Goal: Information Seeking & Learning: Check status

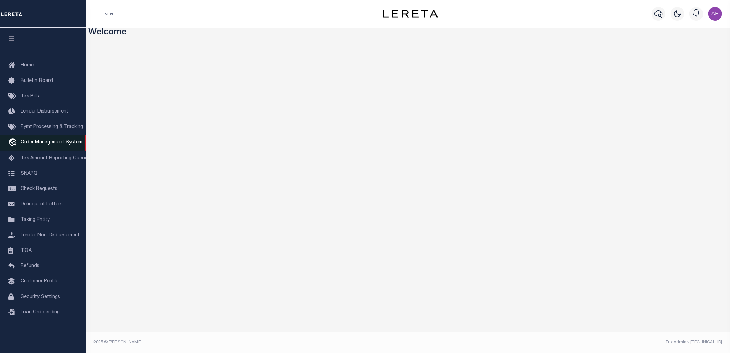
click at [55, 136] on link "travel_explore Order Management System" at bounding box center [43, 143] width 86 height 16
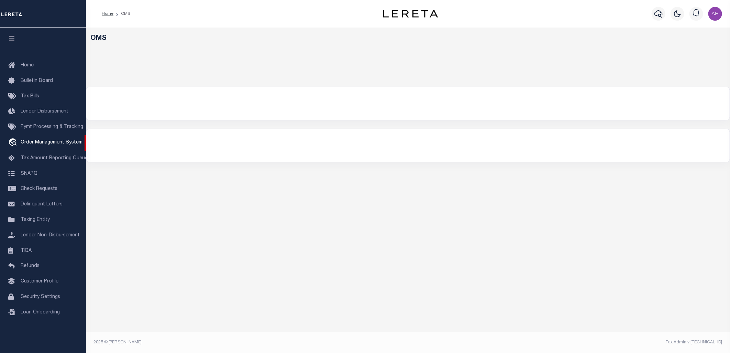
select select "200"
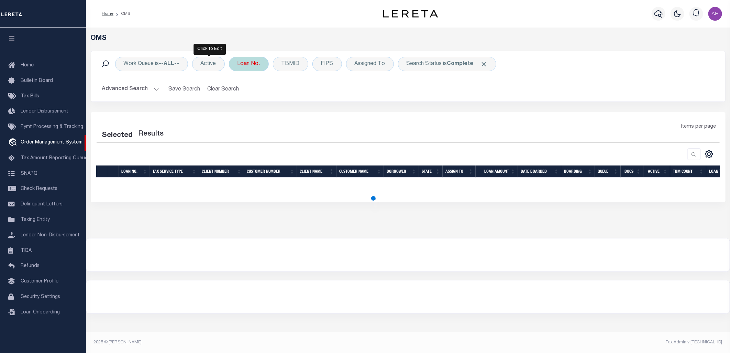
click at [252, 64] on div "Loan No." at bounding box center [249, 64] width 40 height 14
select select "200"
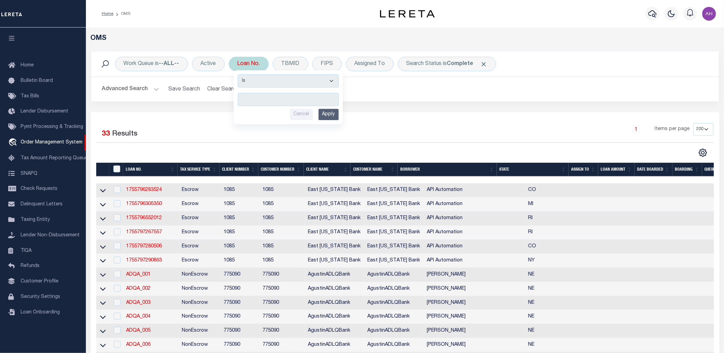
type input "4452665000"
click at [327, 112] on input "Apply" at bounding box center [329, 112] width 20 height 11
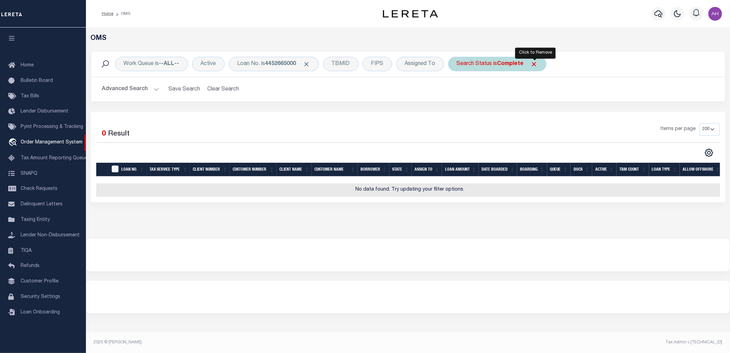
click at [537, 63] on span "Click to Remove" at bounding box center [534, 64] width 7 height 7
click at [135, 92] on button "Advanced Search" at bounding box center [130, 89] width 57 height 13
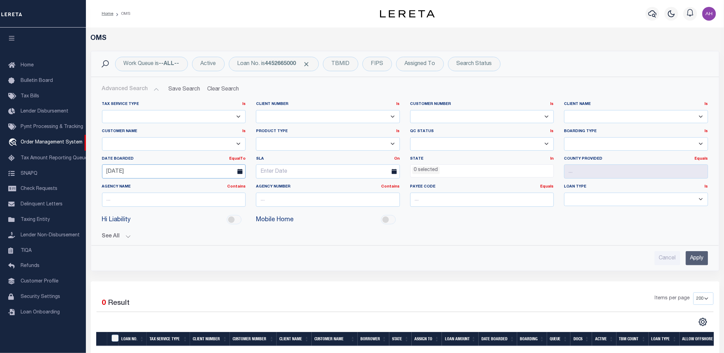
click at [132, 171] on input "08-21-2025" at bounding box center [174, 171] width 144 height 14
click at [691, 260] on input "Apply" at bounding box center [697, 258] width 22 height 14
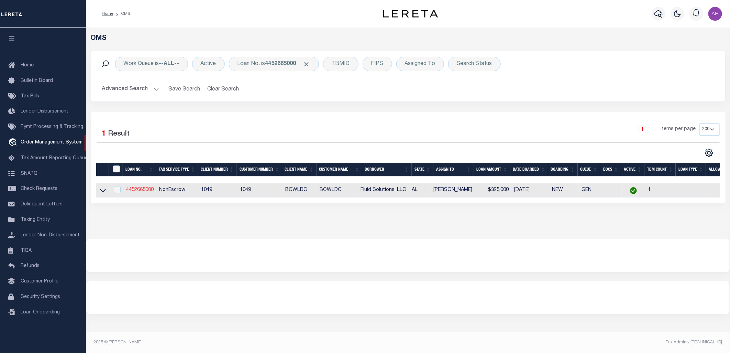
click at [139, 189] on link "4452665000" at bounding box center [140, 189] width 28 height 5
type input "4452665000"
type input "Fluid Solutions, LLC"
select select
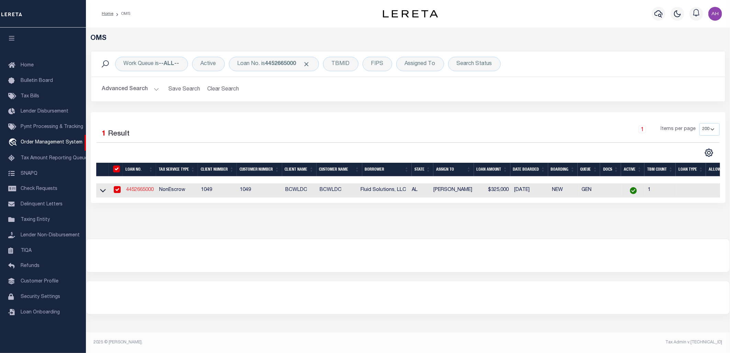
select select "1400"
select select "NonEscrow"
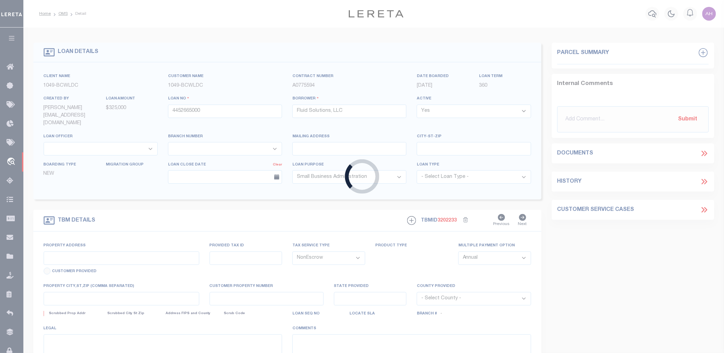
type input "[STREET_ADDRESS]"
select select
type input "Birmingham AL"
type input "AL"
select select "13016"
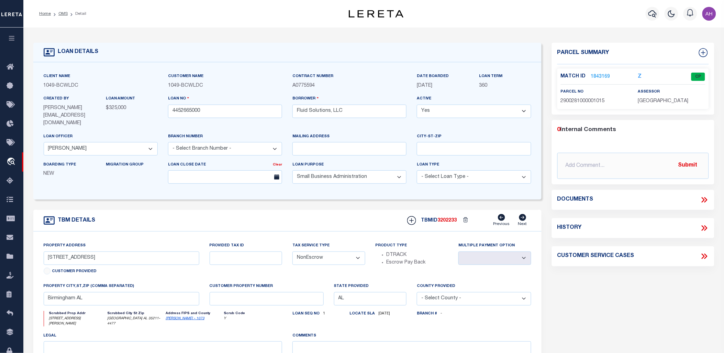
click at [597, 74] on link "1843169" at bounding box center [600, 76] width 19 height 7
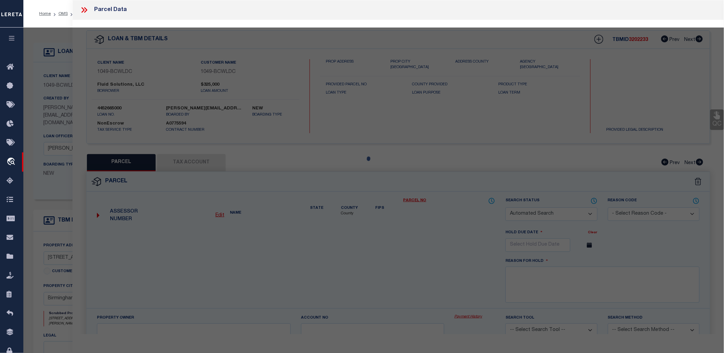
checkbox input "false"
select select "CP"
type input "TMG DEVELOPERS LLC"
select select
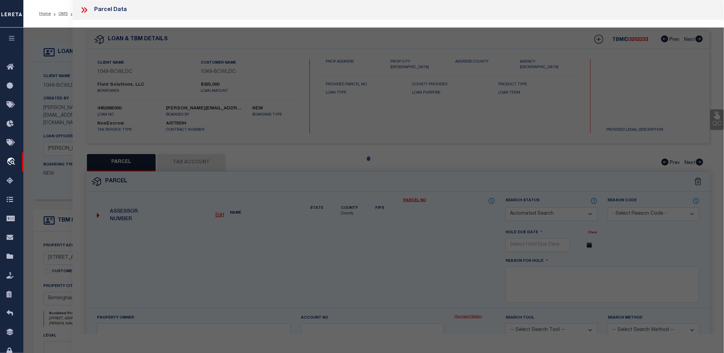
type input "101 LYON LN"
checkbox input "false"
type input "BIRMINGHAM AL 35211"
type textarea "LOT 3 AMENDED MAP OF OXMOOR - MDB 11-97 PB 191 PG 21"
type textarea "Tax ID Special Project"
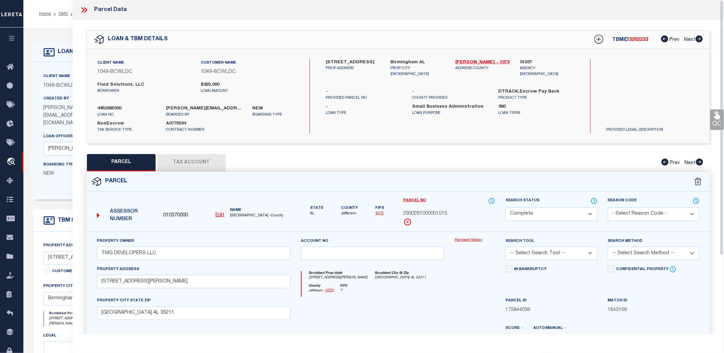
click at [468, 238] on link "Payment History" at bounding box center [475, 240] width 41 height 6
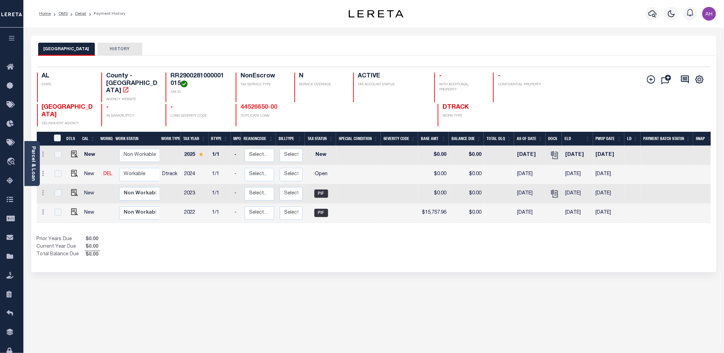
click at [265, 104] on link "44526650-00" at bounding box center [259, 107] width 37 height 6
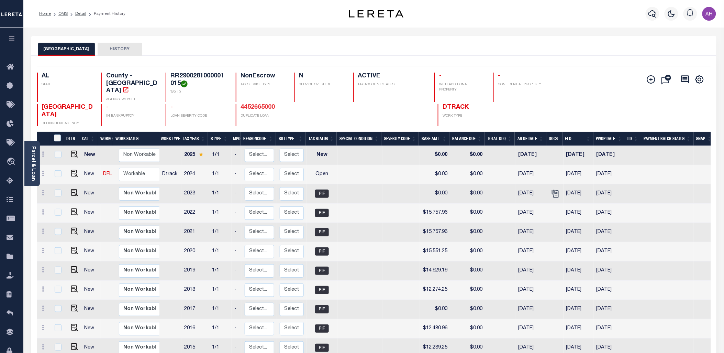
click at [266, 104] on link "4452665000" at bounding box center [258, 107] width 34 height 6
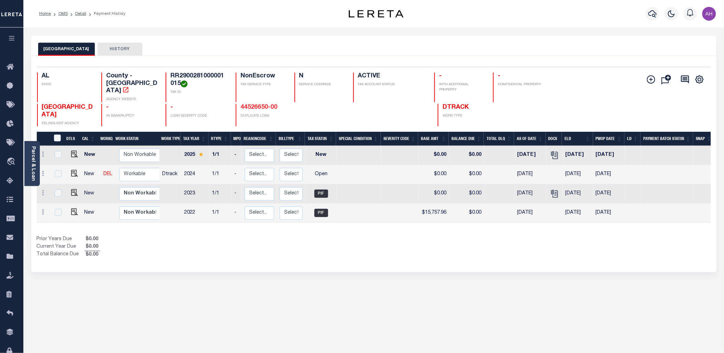
click at [256, 104] on link "44526650-00" at bounding box center [259, 107] width 37 height 6
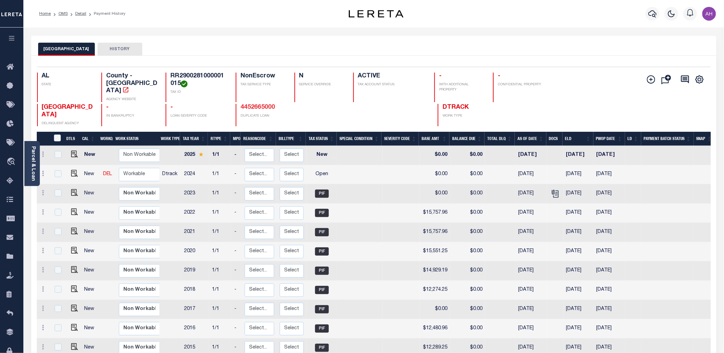
click at [259, 104] on link "4452665000" at bounding box center [258, 107] width 34 height 6
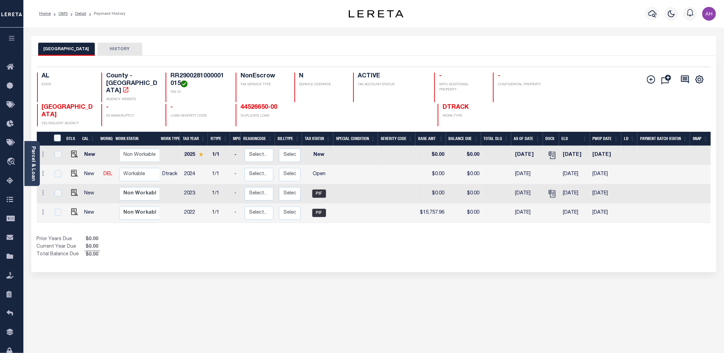
click at [412, 39] on div "JEFFERSON COUNTY HISTORY" at bounding box center [374, 46] width 686 height 20
click at [273, 104] on link "44526650-00" at bounding box center [259, 107] width 37 height 6
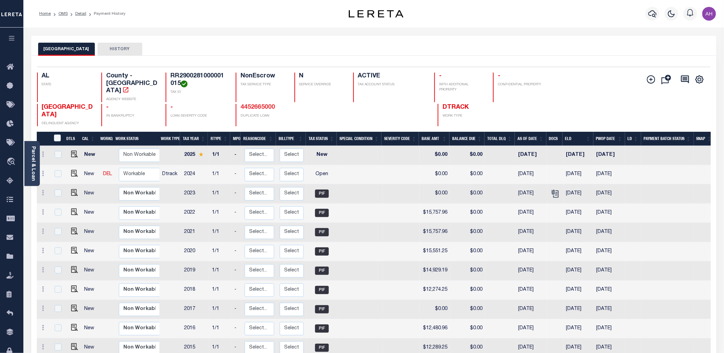
click at [268, 104] on link "4452665000" at bounding box center [258, 107] width 34 height 6
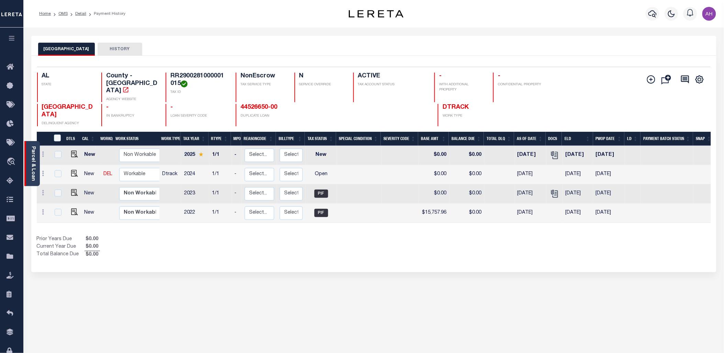
click at [34, 167] on link "Parcel & Loan" at bounding box center [33, 163] width 5 height 35
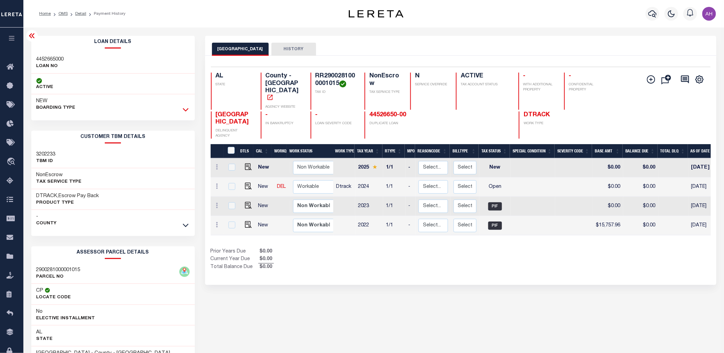
click at [184, 109] on icon at bounding box center [186, 109] width 6 height 7
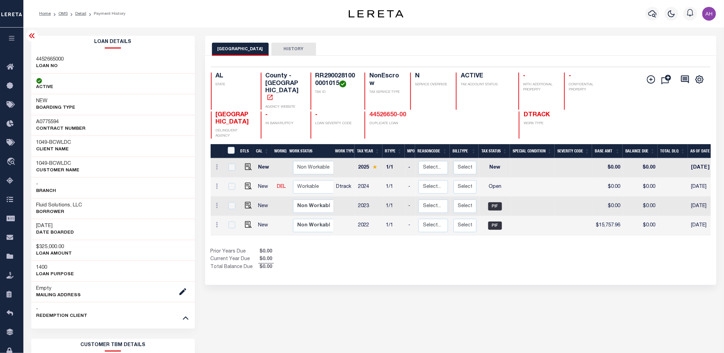
click at [387, 112] on link "44526650-00" at bounding box center [388, 115] width 37 height 6
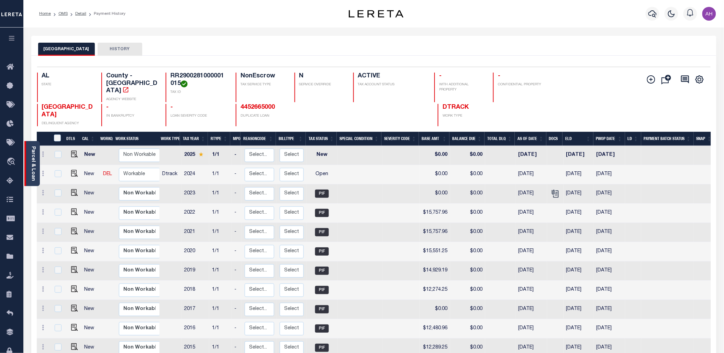
click at [33, 167] on link "Parcel & Loan" at bounding box center [33, 163] width 5 height 35
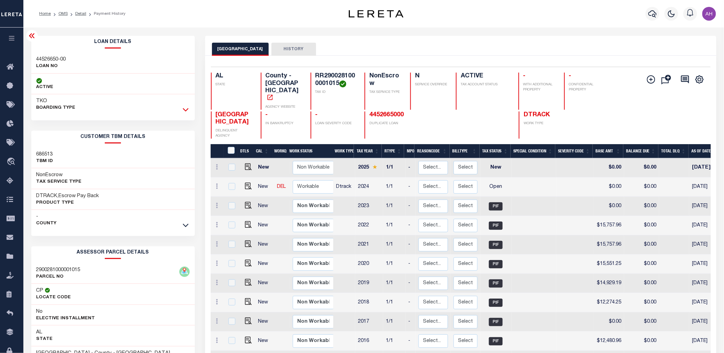
click at [186, 109] on icon at bounding box center [186, 109] width 6 height 7
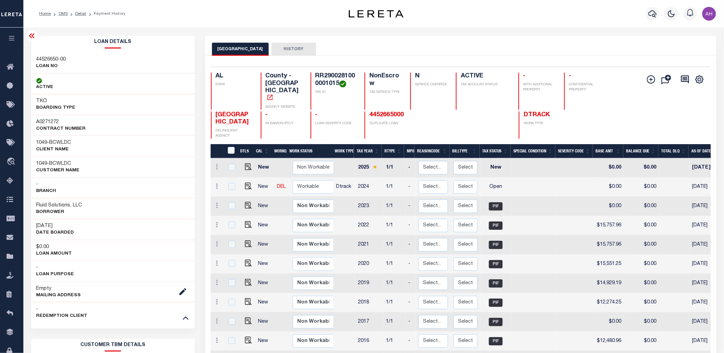
drag, startPoint x: 69, startPoint y: 228, endPoint x: 35, endPoint y: 227, distance: 34.0
click at [35, 227] on div "09/18/2013 DATE BOARDED" at bounding box center [113, 229] width 164 height 21
click at [397, 112] on link "4452665000" at bounding box center [387, 115] width 34 height 6
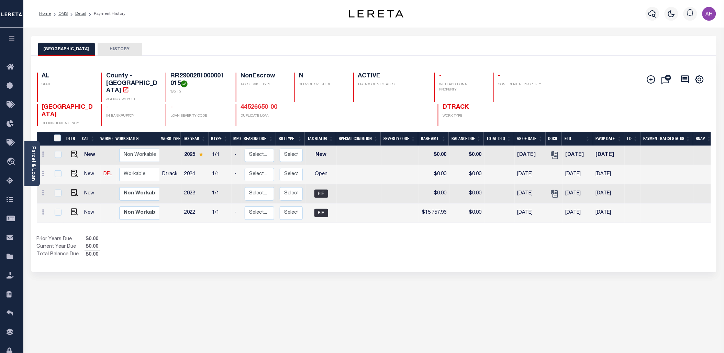
click at [269, 104] on link "44526650-00" at bounding box center [259, 107] width 37 height 6
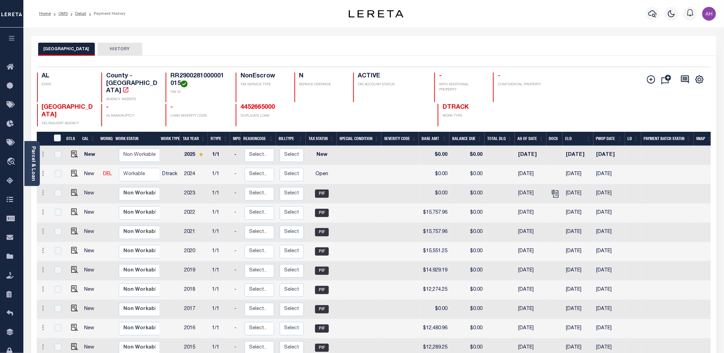
click at [269, 104] on link "4452665000" at bounding box center [258, 107] width 34 height 6
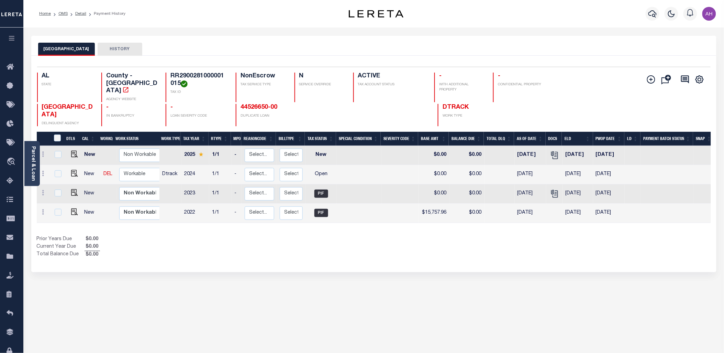
click at [266, 96] on div "AL STATE County - AL AGENCY WEBSITE RR2900281000001015 TAX ID NonEscrow TAX SER…" at bounding box center [318, 100] width 562 height 54
click at [262, 104] on link "44526650-00" at bounding box center [259, 107] width 37 height 6
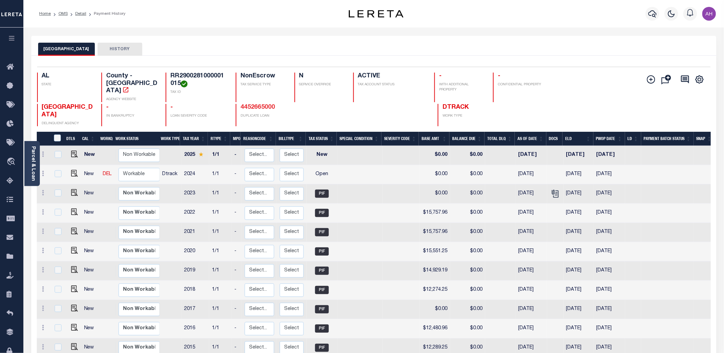
click at [270, 104] on link "4452665000" at bounding box center [258, 107] width 34 height 6
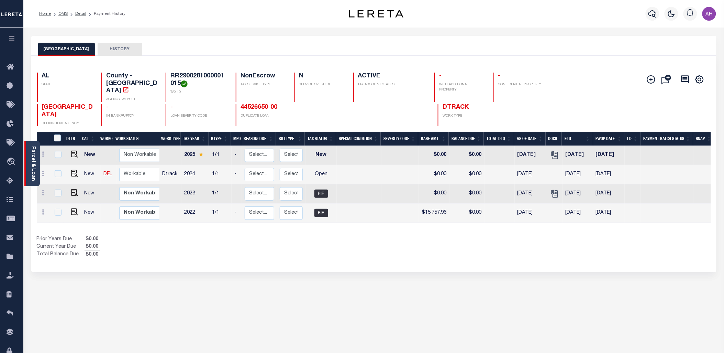
click at [32, 158] on link "Parcel & Loan" at bounding box center [33, 163] width 5 height 35
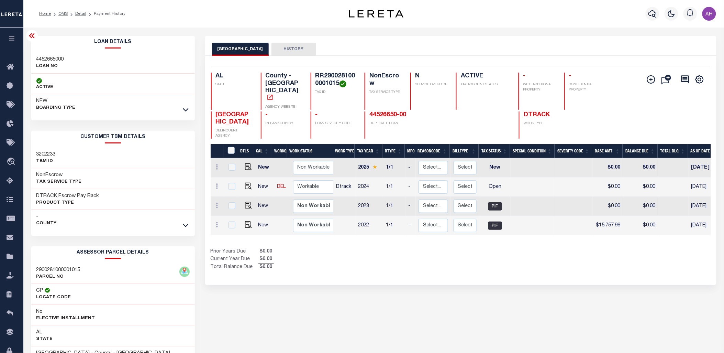
click at [59, 59] on h3 "4452665000" at bounding box center [50, 59] width 28 height 7
copy h3 "4452665000"
click at [419, 248] on div "Prior Years Due $0.00 Current Year Due $0.00 Total Balance Due $0.00" at bounding box center [336, 259] width 250 height 23
click at [383, 112] on link "44526650-00" at bounding box center [388, 115] width 37 height 6
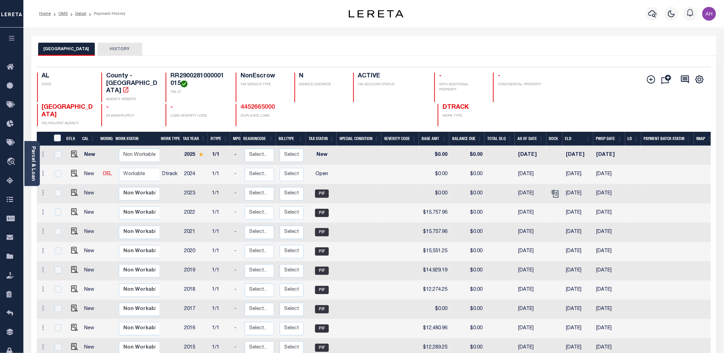
click at [270, 104] on link "4452665000" at bounding box center [258, 107] width 34 height 6
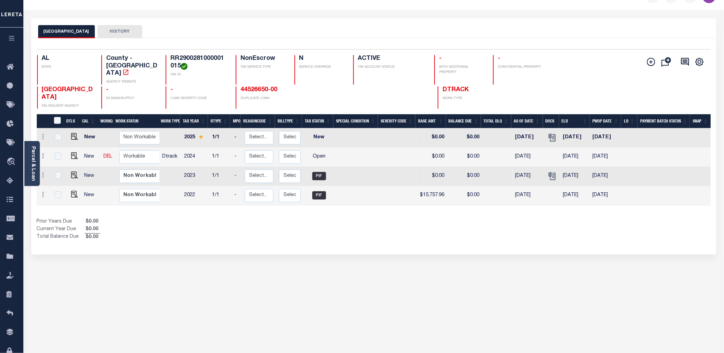
scroll to position [13, 0]
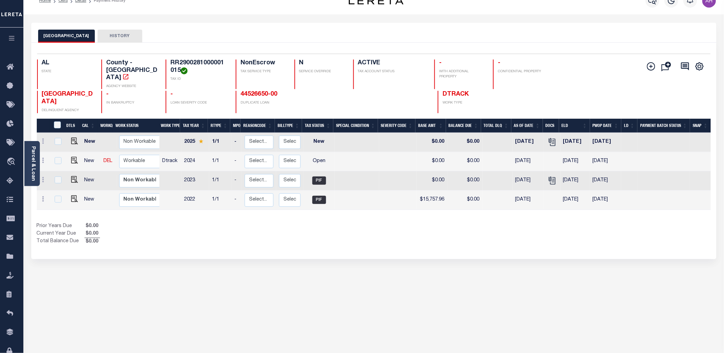
click at [610, 313] on div "JEFFERSON COUNTY HISTORY Selected 4 Results" at bounding box center [374, 217] width 696 height 388
click at [284, 34] on div "JEFFERSON COUNTY HISTORY" at bounding box center [374, 36] width 672 height 13
click at [270, 91] on link "44526650-00" at bounding box center [259, 94] width 37 height 6
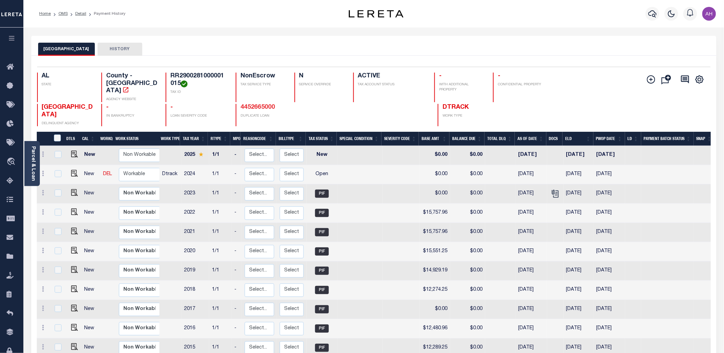
click at [251, 104] on link "4452665000" at bounding box center [258, 107] width 34 height 6
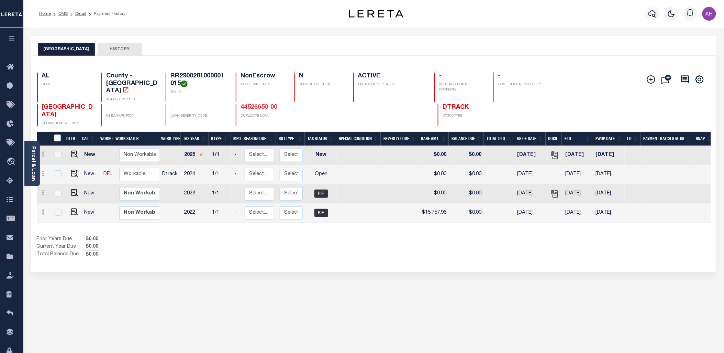
click at [264, 104] on link "44526650-00" at bounding box center [259, 107] width 37 height 6
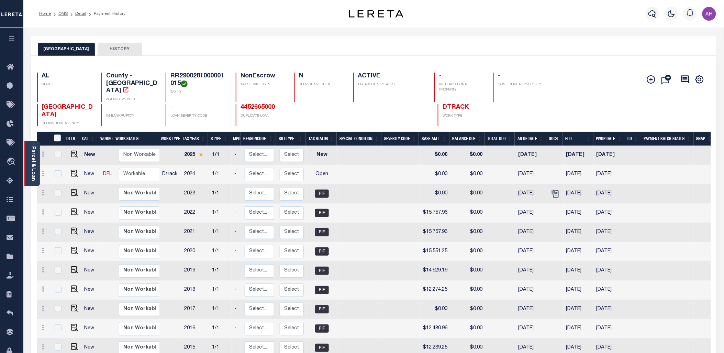
click at [32, 145] on div "Parcel & Loan" at bounding box center [31, 163] width 15 height 45
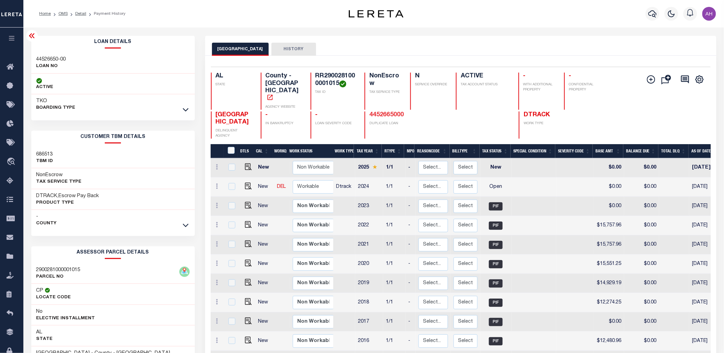
click at [378, 112] on link "4452665000" at bounding box center [387, 115] width 34 height 6
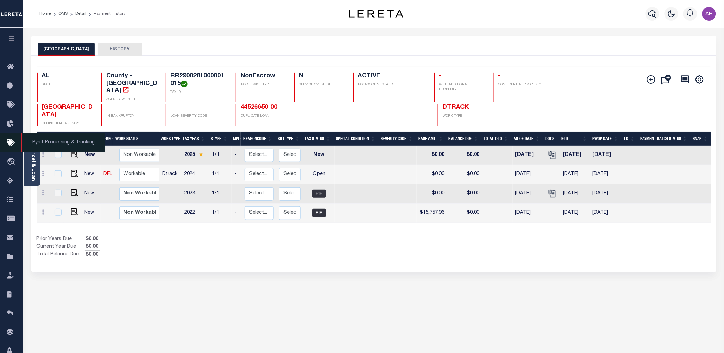
click at [33, 150] on span "Pymt Processing & Tracking" at bounding box center [63, 142] width 85 height 19
click at [35, 163] on link "Parcel & Loan" at bounding box center [33, 163] width 5 height 35
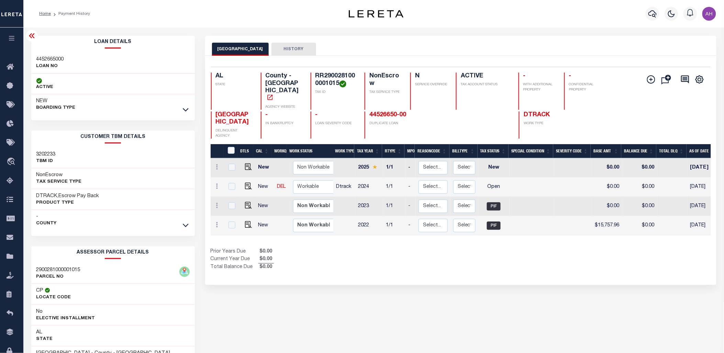
click at [56, 58] on h3 "4452665000" at bounding box center [50, 59] width 28 height 7
copy h3 "4452665000"
click at [393, 112] on link "44526650-00" at bounding box center [388, 115] width 37 height 6
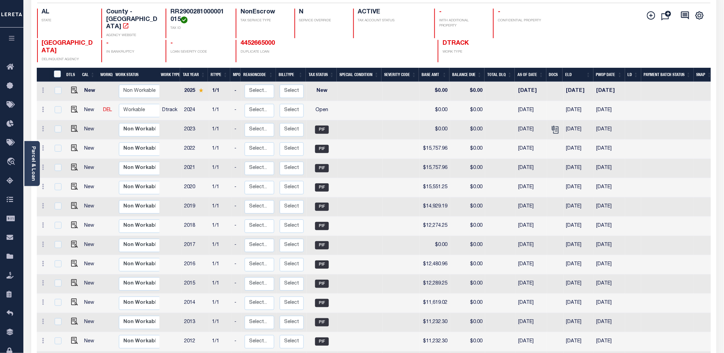
scroll to position [68, 0]
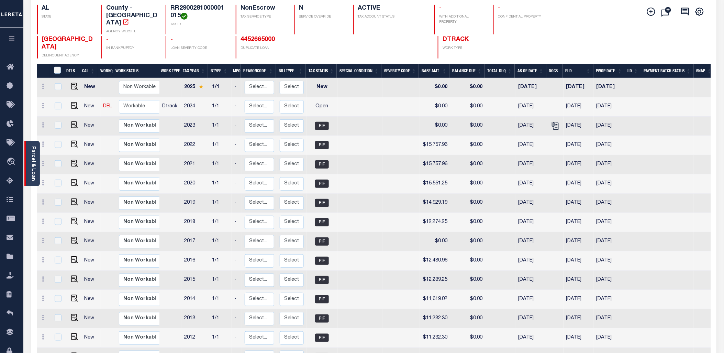
click at [31, 161] on link "Parcel & Loan" at bounding box center [33, 163] width 5 height 35
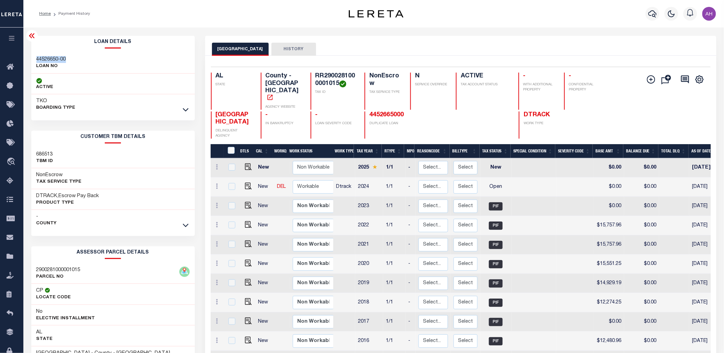
drag, startPoint x: 78, startPoint y: 57, endPoint x: 36, endPoint y: 57, distance: 42.3
click at [36, 57] on div "44526650-00 LOAN NO" at bounding box center [113, 63] width 164 height 21
copy h3 "44526650-00"
drag, startPoint x: 405, startPoint y: 100, endPoint x: 370, endPoint y: 98, distance: 35.5
click at [370, 111] on h4 "4452665000" at bounding box center [409, 115] width 79 height 8
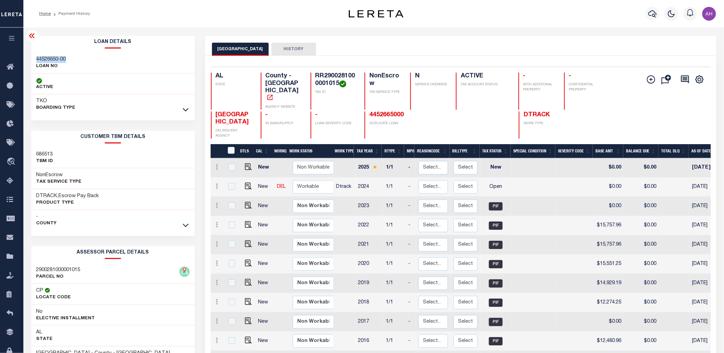
copy link "4452665000"
click at [388, 112] on link "4452665000" at bounding box center [387, 115] width 34 height 6
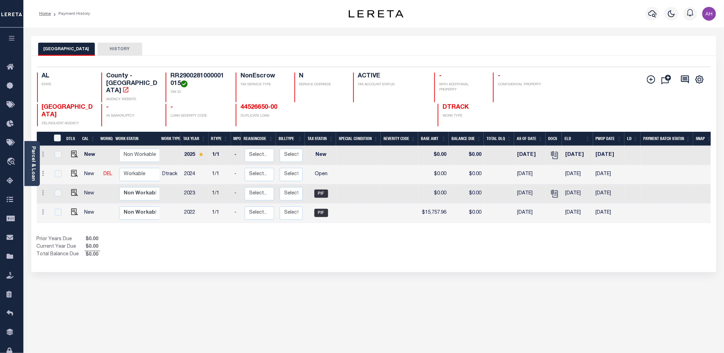
click at [604, 88] on div "Add Installment Line [GEOGRAPHIC_DATA]" at bounding box center [655, 100] width 112 height 54
